Goal: Obtain resource: Download file/media

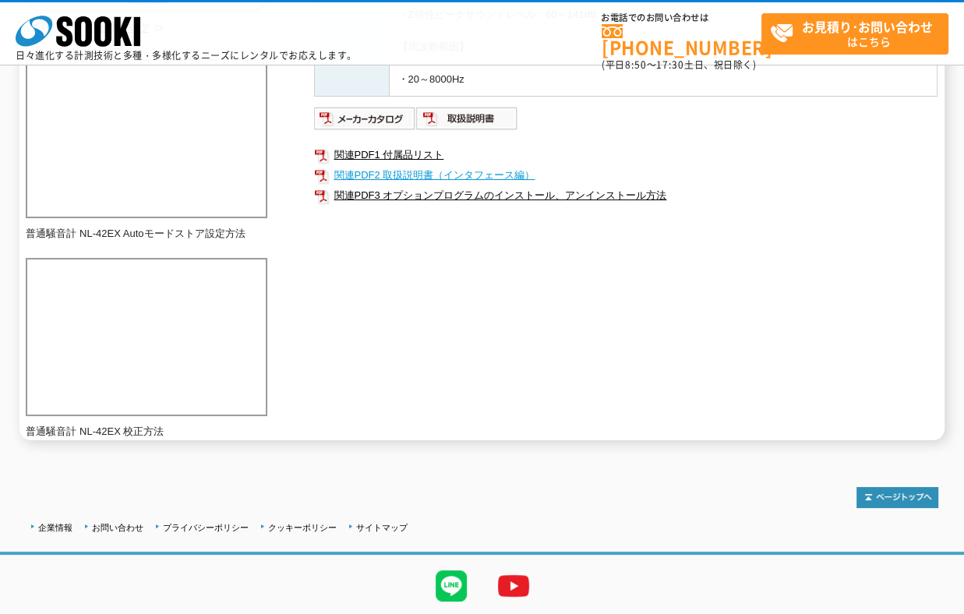
click at [350, 173] on link "関連PDF2 取扱説明書（インタフェース編）" at bounding box center [625, 175] width 623 height 20
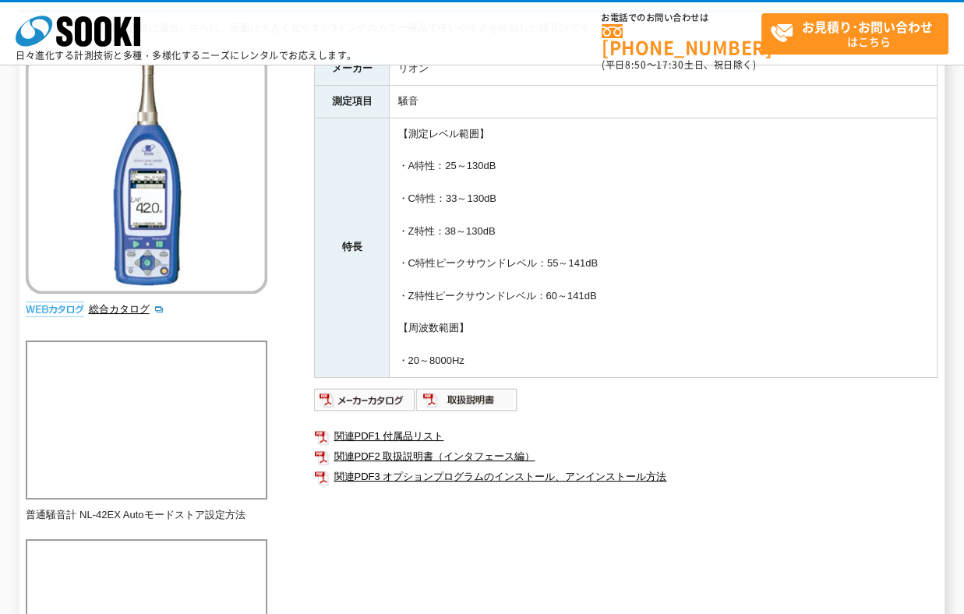
scroll to position [461, 0]
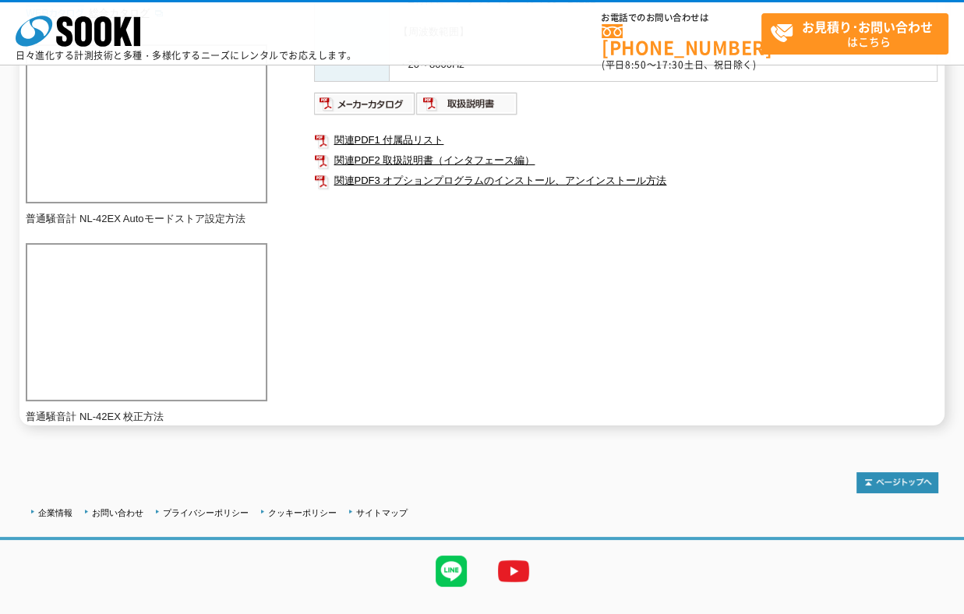
drag, startPoint x: 342, startPoint y: 277, endPoint x: 319, endPoint y: 301, distance: 32.5
click at [319, 301] on div "計量法、JISおよびIEC規格に適合。さらに、画面は大きく見やすい3インチのカラー液晶で使いやすさを終結した騒音計です。 総合カタログ メーカー リオン 測定…" at bounding box center [482, 74] width 912 height 701
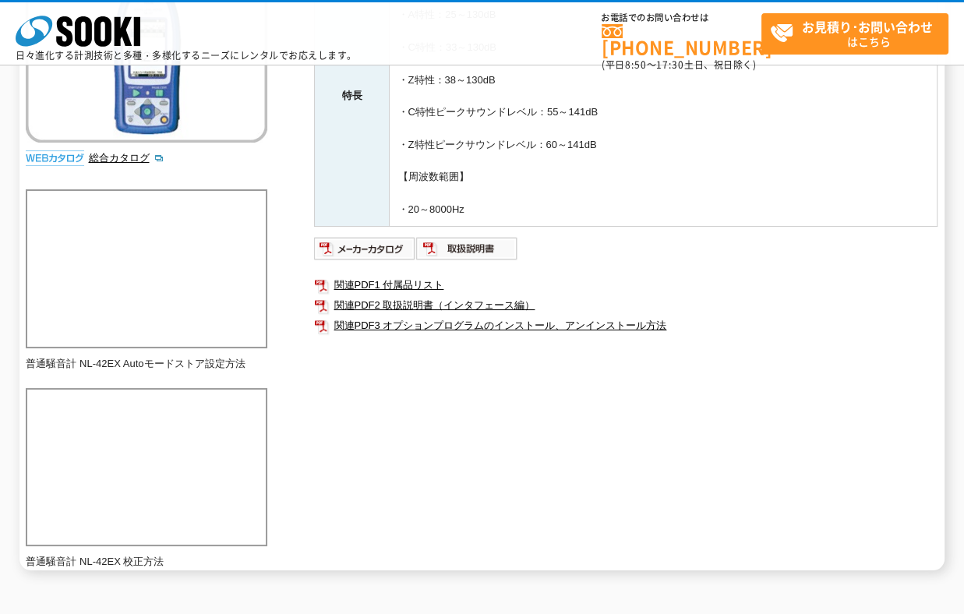
scroll to position [315, 0]
click at [270, 319] on div "計量法、JISおよびIEC規格に適合。さらに、画面は大きく見やすい3インチのカラー液晶で使いやすさを終結した騒音計です。 総合カタログ メーカー リオン 測定…" at bounding box center [482, 221] width 912 height 701
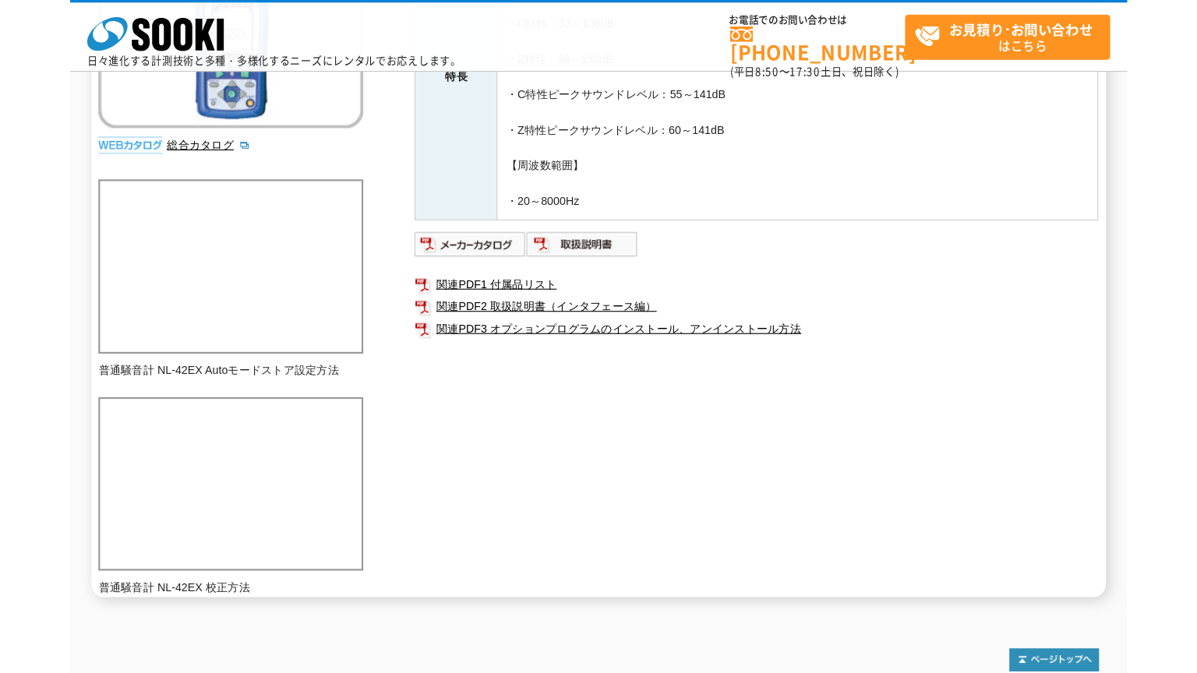
scroll to position [349, 0]
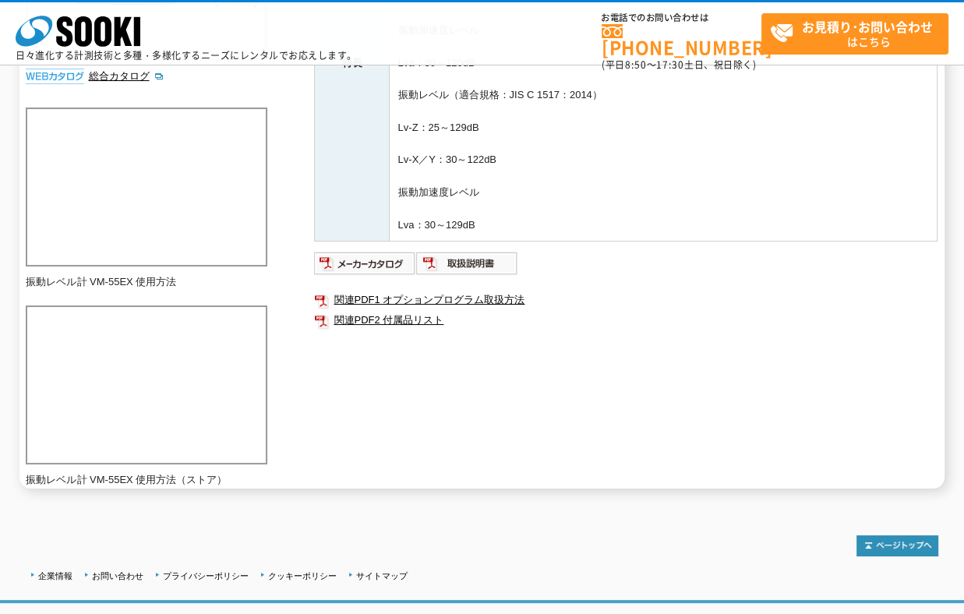
scroll to position [414, 0]
click at [430, 295] on link "関連PDF1 オプションプログラム取扱方法" at bounding box center [625, 301] width 623 height 20
